Goal: Task Accomplishment & Management: Complete application form

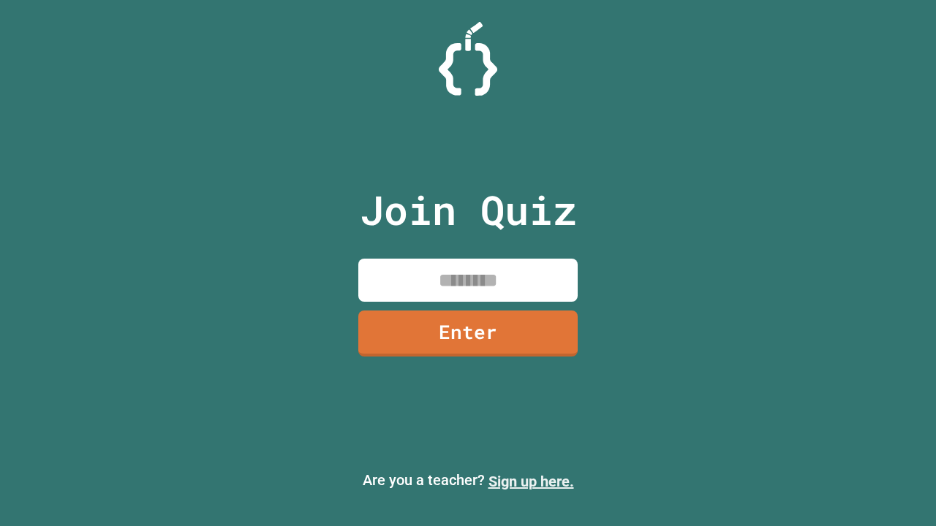
click at [531, 482] on link "Sign up here." at bounding box center [531, 482] width 86 height 18
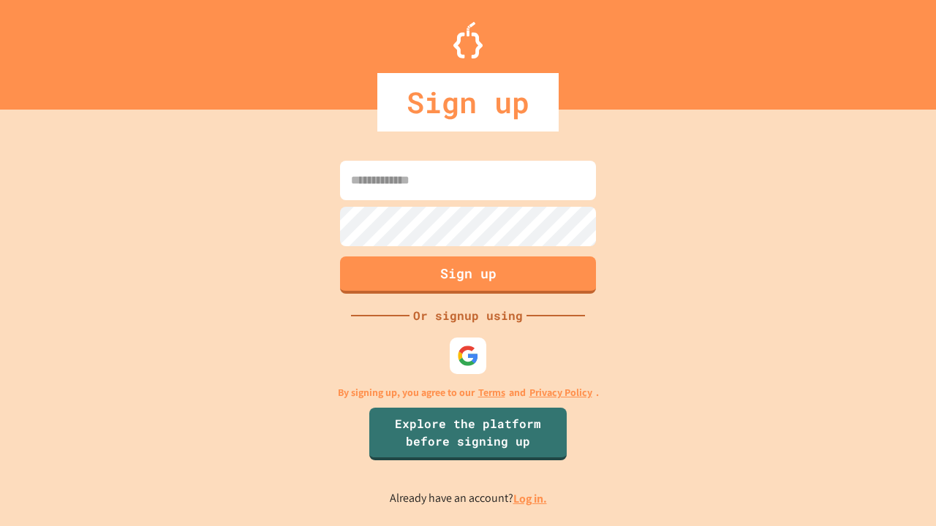
click at [531, 499] on link "Log in." at bounding box center [530, 498] width 34 height 15
